Goal: Check status: Check status

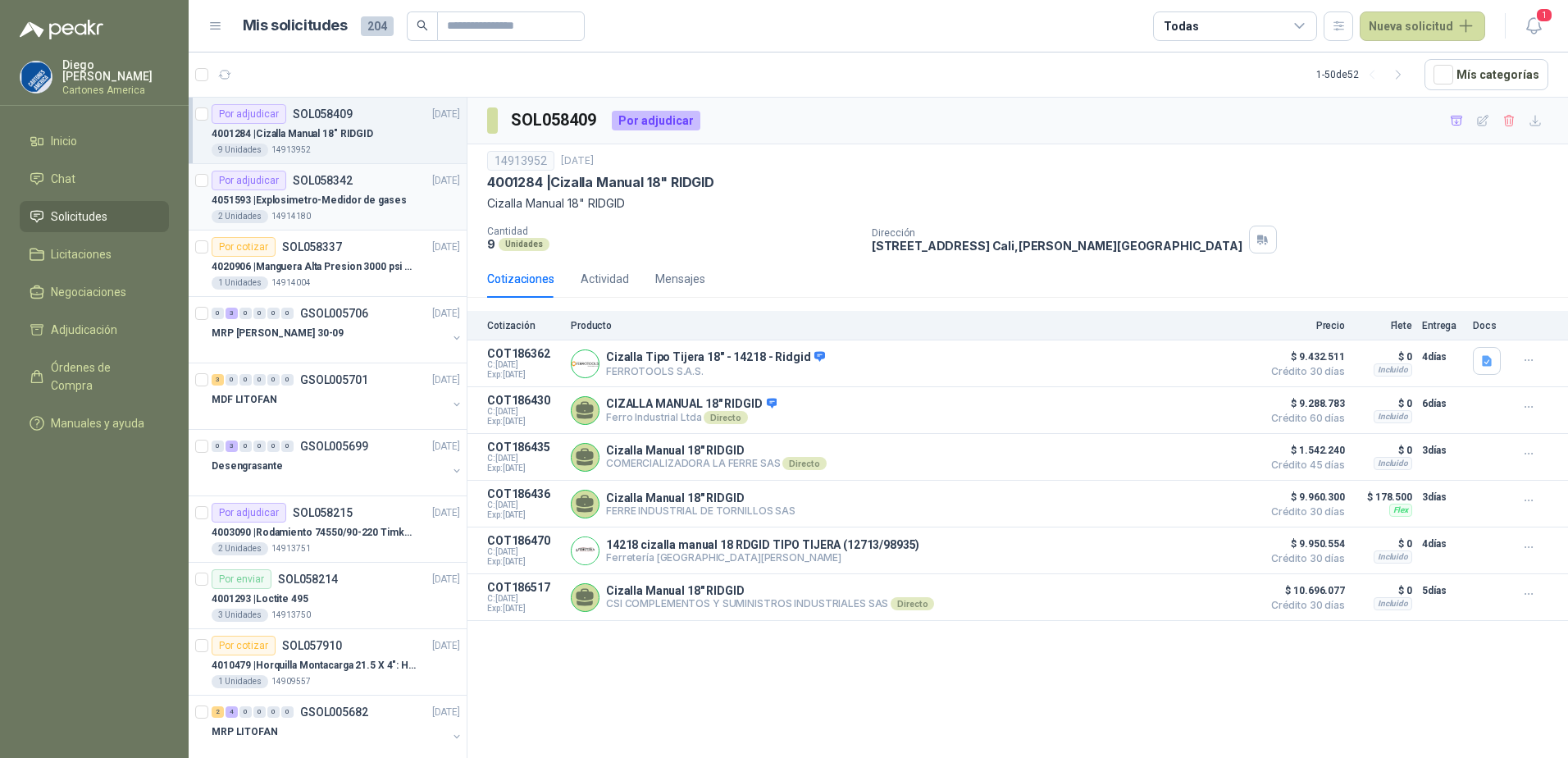
click at [321, 205] on p "4051593 | Explosimetro-Medidor de gases" at bounding box center [308, 201] width 195 height 16
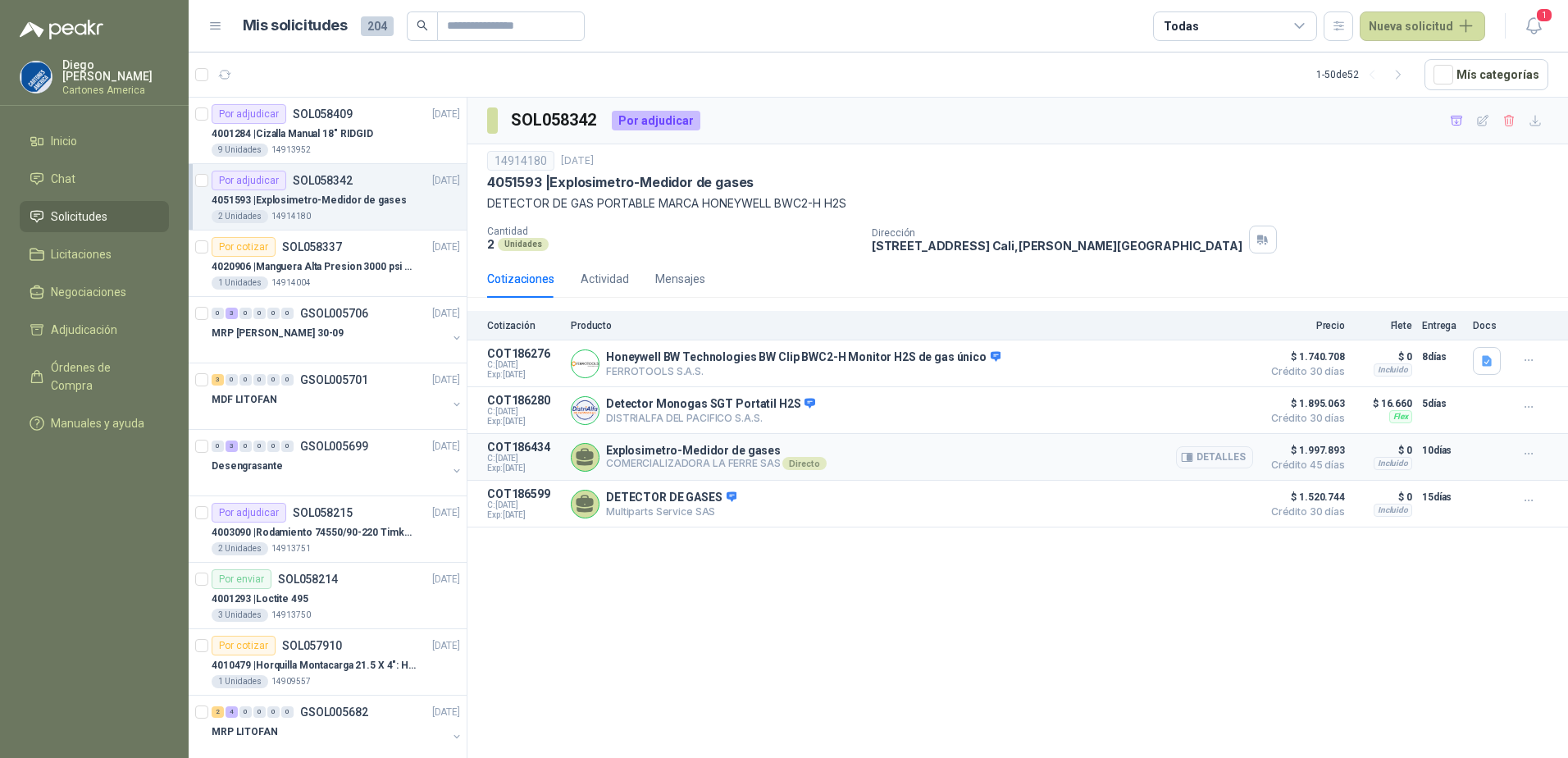
click at [804, 462] on div "Directo" at bounding box center [805, 463] width 44 height 13
click at [1228, 455] on button "Detalles" at bounding box center [1215, 457] width 77 height 22
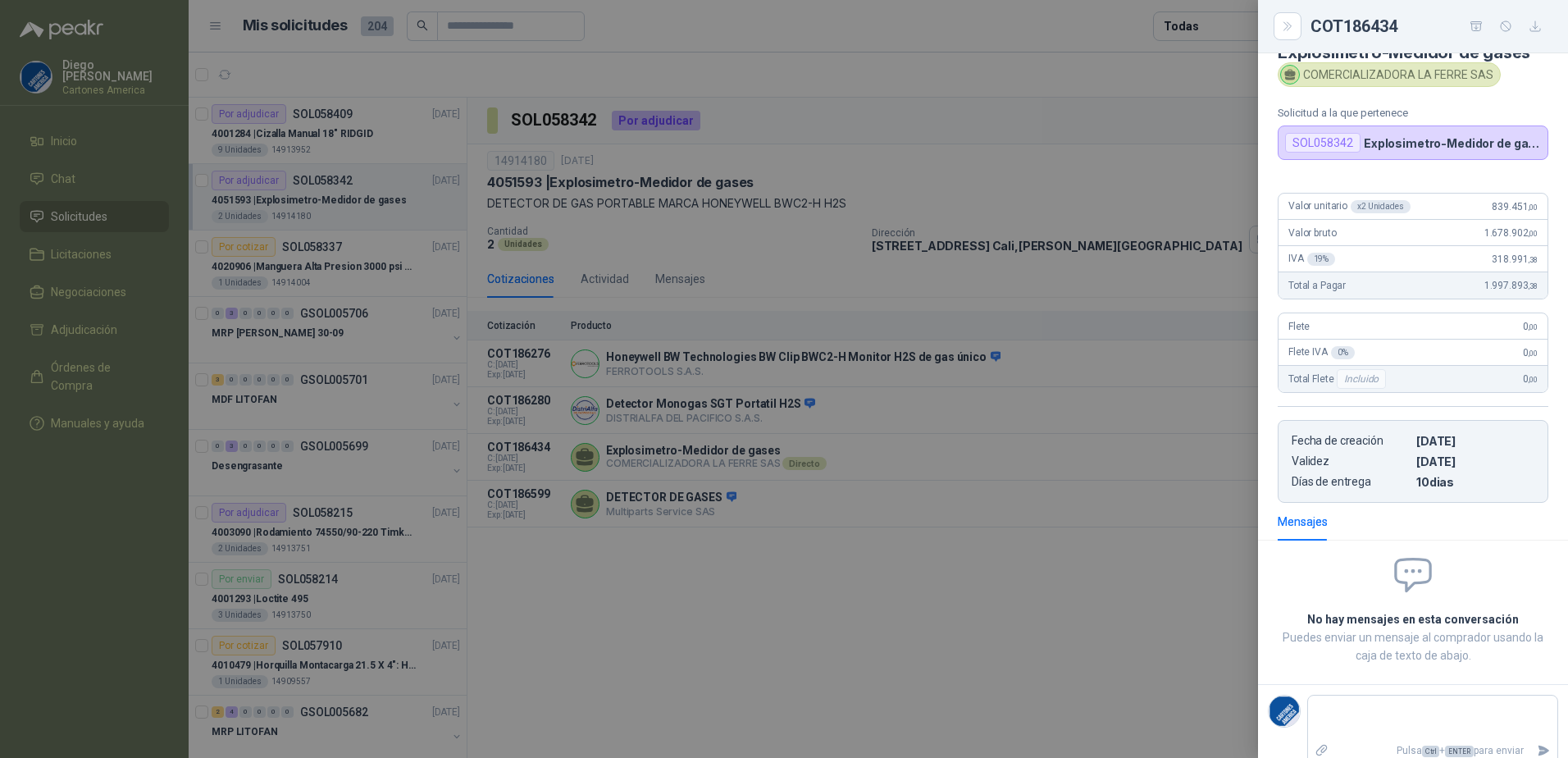
scroll to position [47, 0]
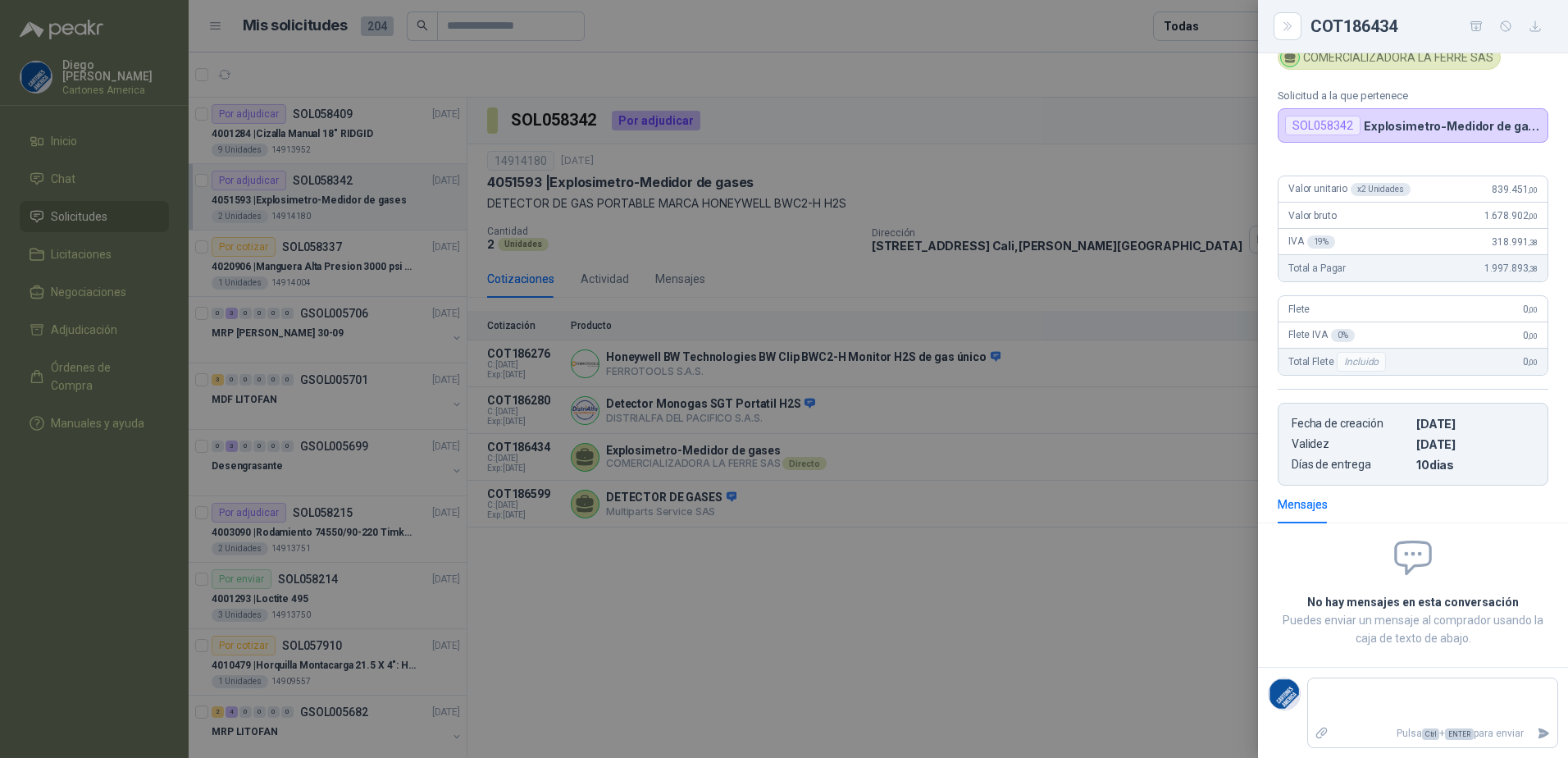
click at [786, 629] on div at bounding box center [784, 379] width 1568 height 758
